Goal: Find specific page/section: Find specific page/section

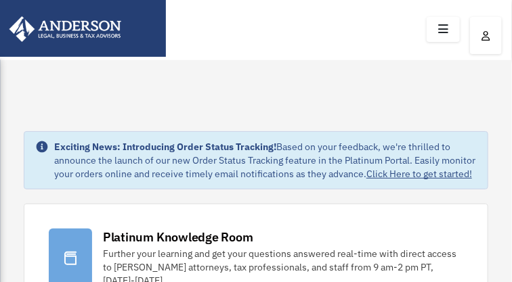
click at [440, 28] on icon at bounding box center [443, 29] width 20 height 21
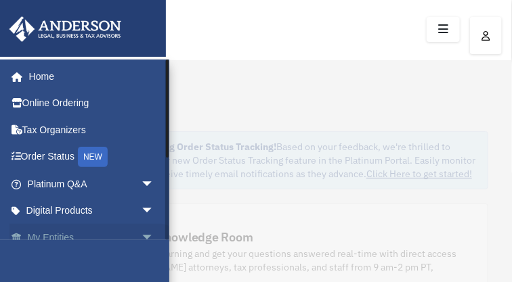
click at [54, 238] on link "My Entities arrow_drop_down" at bounding box center [91, 237] width 165 height 27
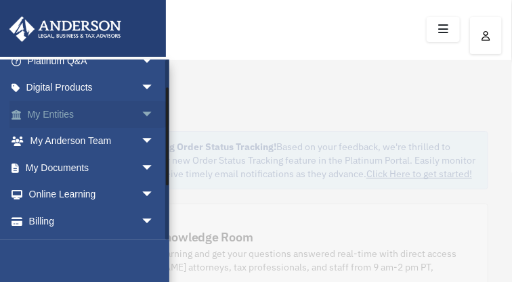
scroll to position [135, 0]
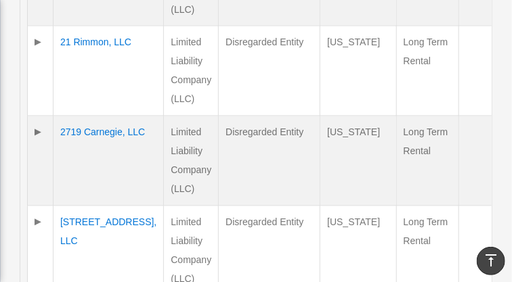
scroll to position [643, 0]
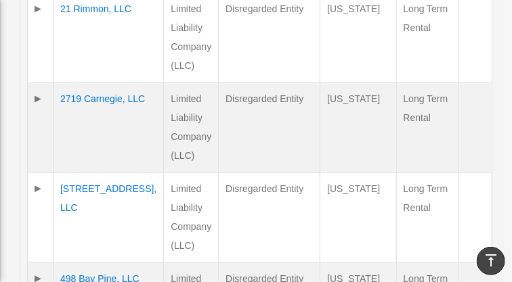
click at [86, 173] on td "4340 83 RD, LLC" at bounding box center [109, 218] width 110 height 90
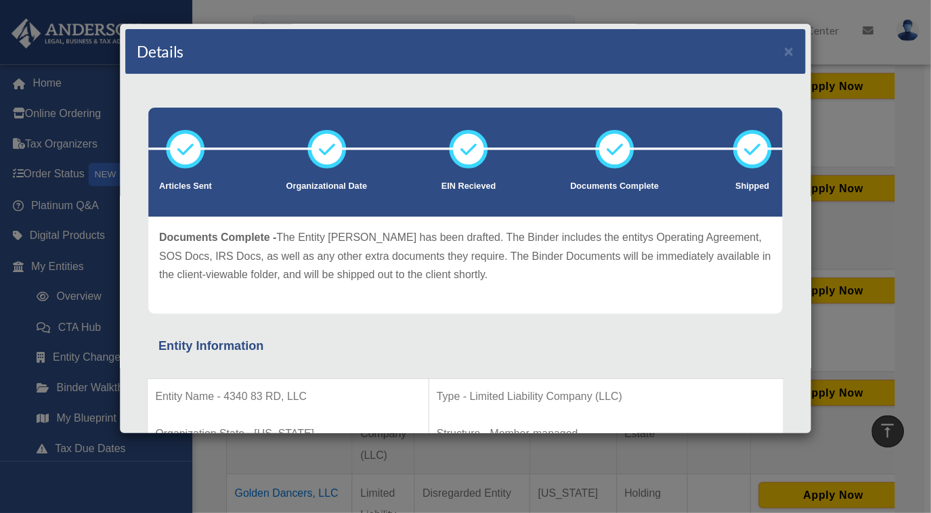
scroll to position [641, 0]
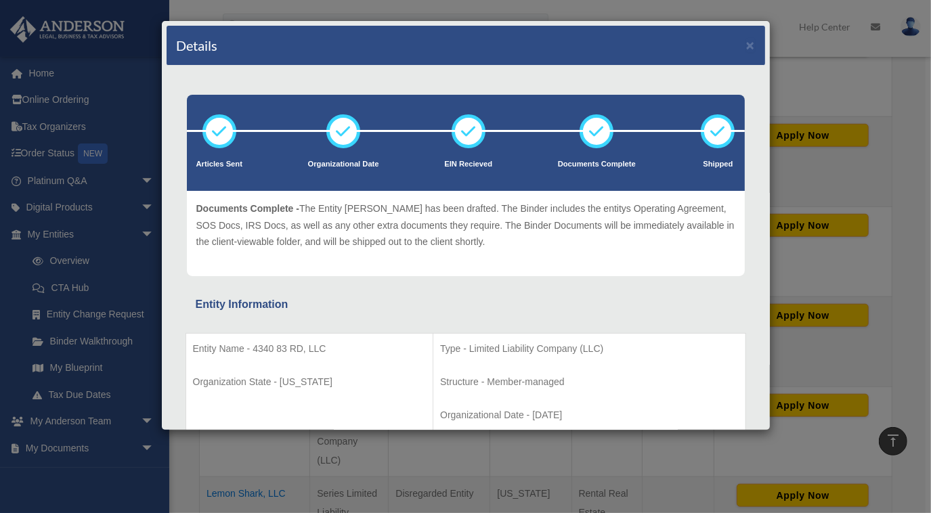
drag, startPoint x: 512, startPoint y: 0, endPoint x: 596, endPoint y: 370, distance: 379.2
click at [511, 282] on td "Type - Limited Liability Company (LLC) Structure - Member-managed Organizationa…" at bounding box center [589, 383] width 312 height 98
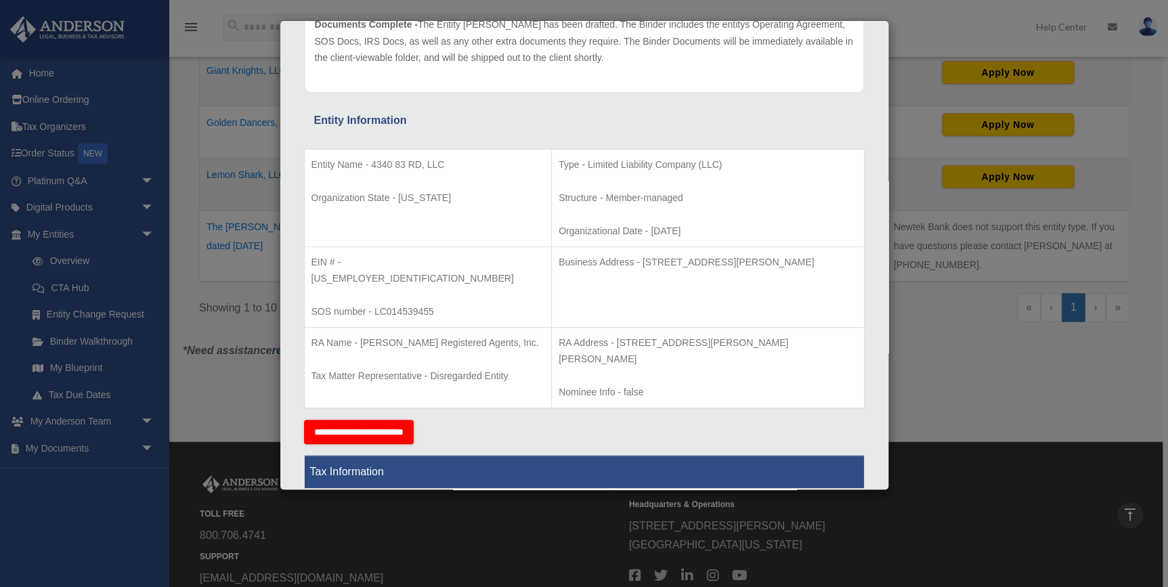
scroll to position [184, 0]
